Goal: Information Seeking & Learning: Learn about a topic

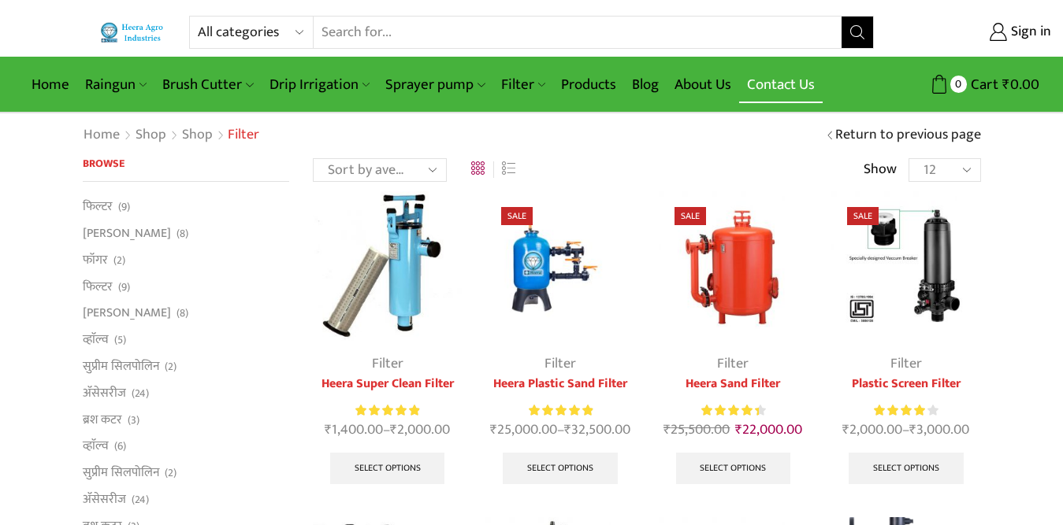
click at [776, 82] on link "Contact Us" at bounding box center [780, 84] width 83 height 37
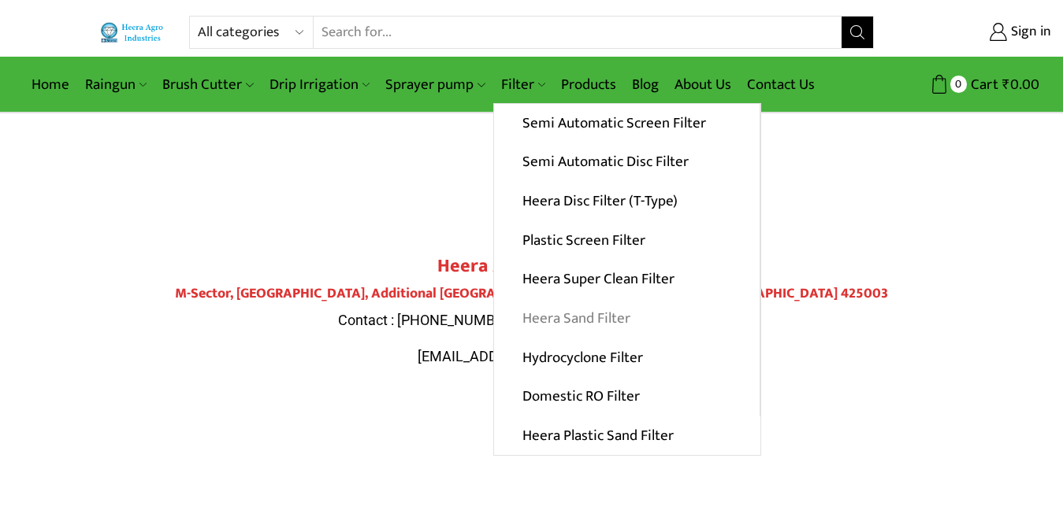
click at [538, 313] on link "Heera Sand Filter" at bounding box center [626, 318] width 265 height 39
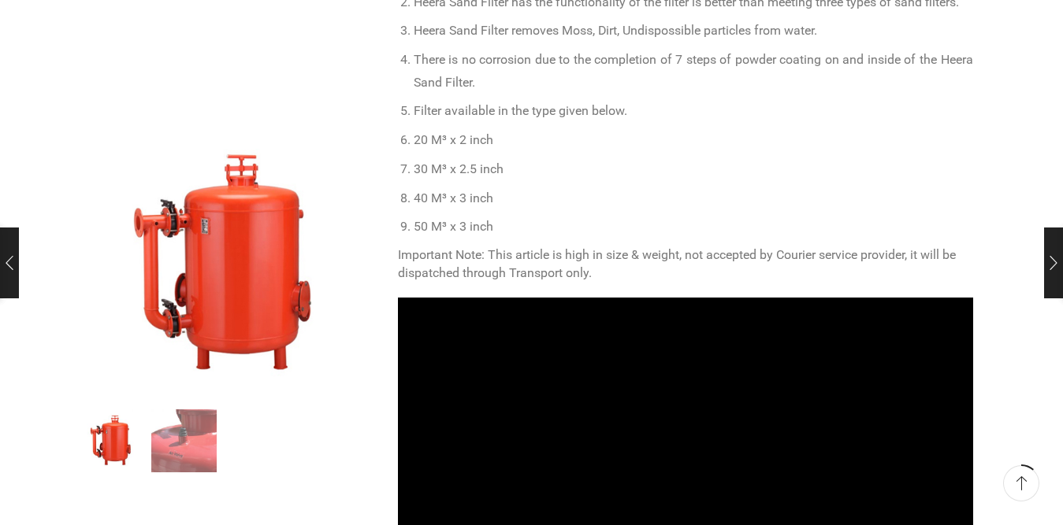
scroll to position [788, 0]
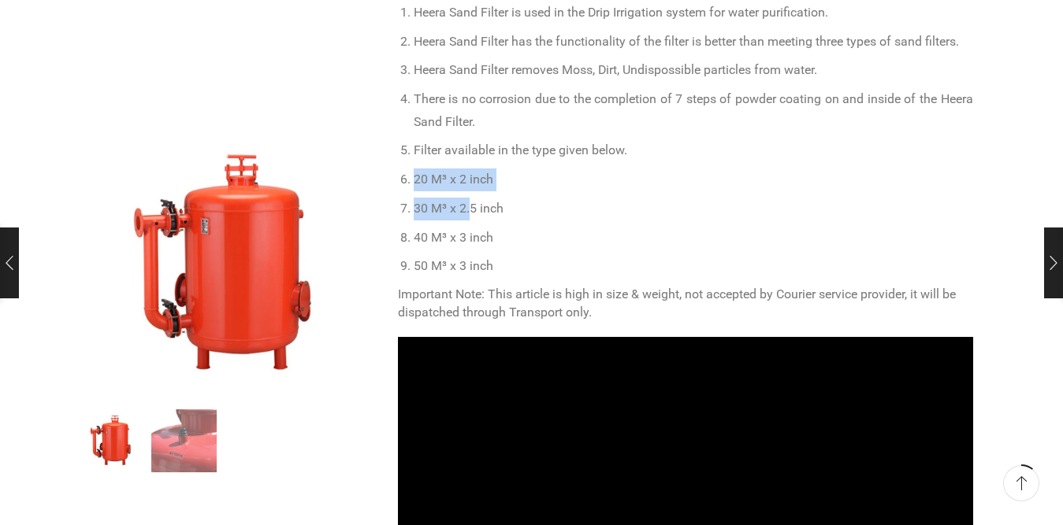
drag, startPoint x: 460, startPoint y: 164, endPoint x: 472, endPoint y: 169, distance: 12.7
click at [472, 169] on ol "Heera Sand Filter is used in the Drip Irrigation system for water purification.…" at bounding box center [685, 140] width 575 height 276
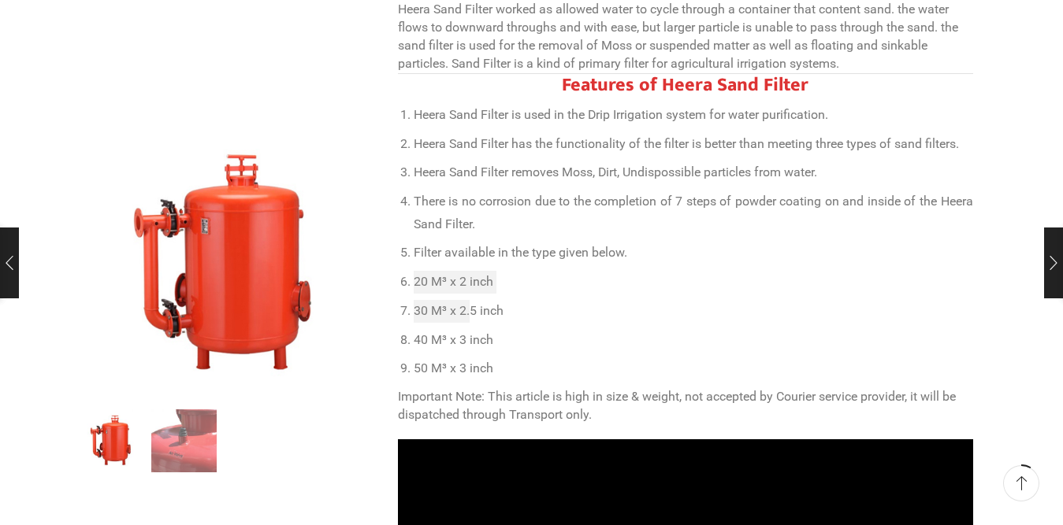
scroll to position [630, 0]
